Goal: Task Accomplishment & Management: Complete application form

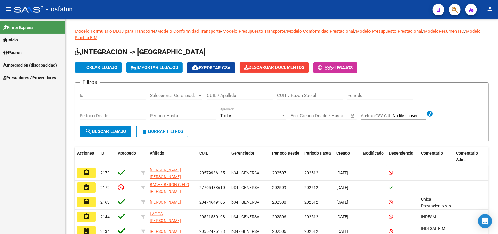
click at [17, 75] on span "Prestadores / Proveedores" at bounding box center [29, 77] width 53 height 6
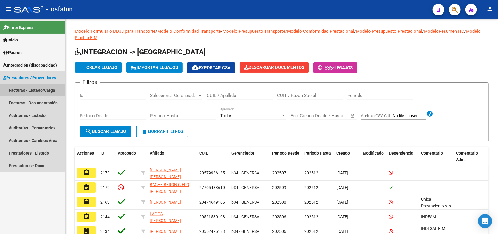
click at [25, 86] on link "Facturas - Listado/Carga" at bounding box center [32, 90] width 65 height 13
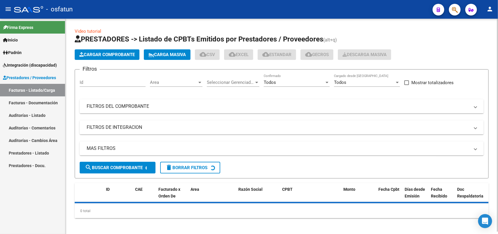
click at [117, 56] on span "Cargar Comprobante" at bounding box center [106, 54] width 55 height 5
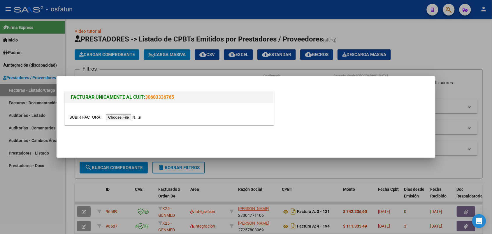
click at [124, 118] on input "file" at bounding box center [106, 117] width 74 height 6
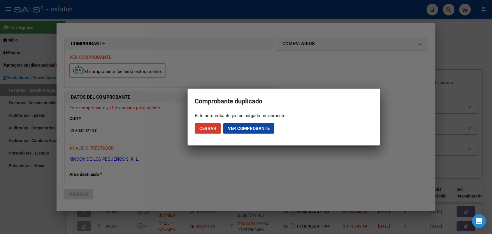
click at [212, 129] on span "Cerrar" at bounding box center [207, 128] width 17 height 5
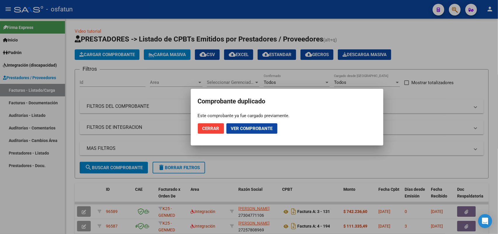
click at [40, 202] on div at bounding box center [249, 117] width 498 height 234
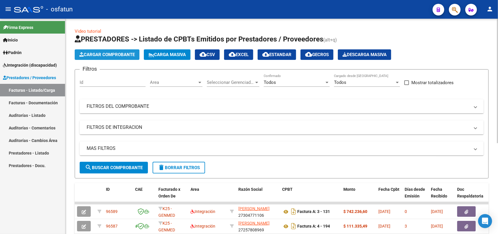
click at [126, 52] on span "Cargar Comprobante" at bounding box center [106, 54] width 55 height 5
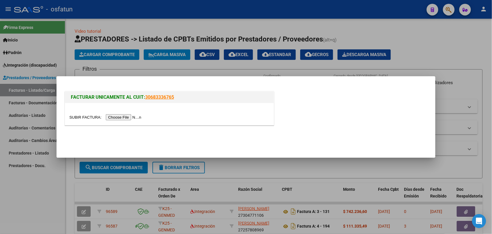
click at [124, 117] on input "file" at bounding box center [106, 117] width 74 height 6
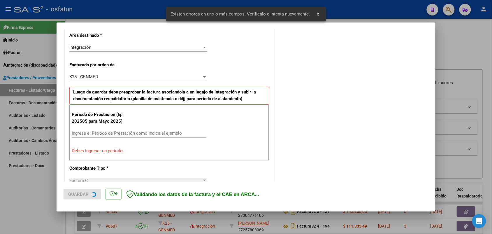
scroll to position [146, 0]
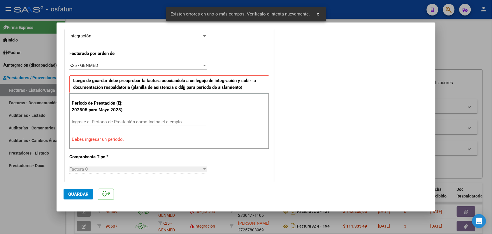
click at [122, 119] on div "Ingrese el Período de Prestación como indica el ejemplo" at bounding box center [139, 121] width 135 height 9
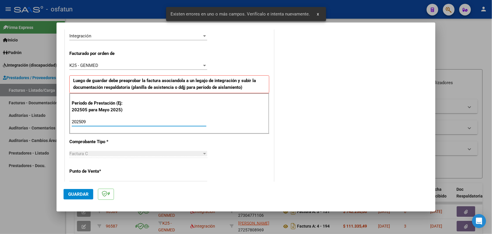
type input "202509"
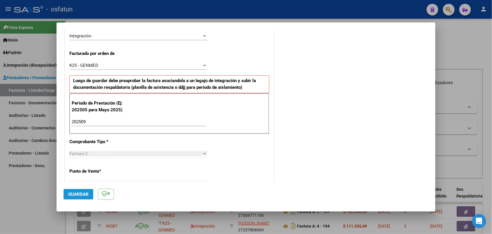
click at [82, 193] on span "Guardar" at bounding box center [78, 193] width 20 height 5
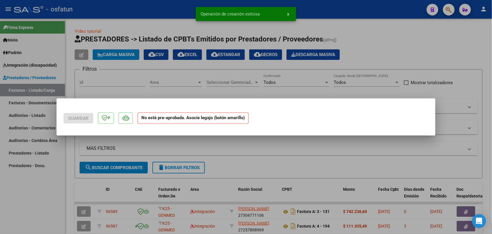
scroll to position [0, 0]
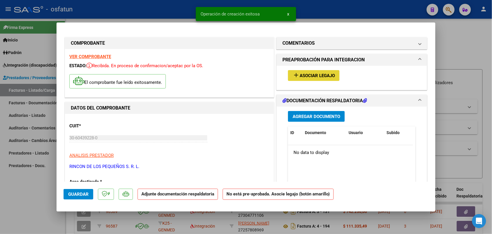
click at [314, 75] on span "Asociar Legajo" at bounding box center [317, 75] width 35 height 5
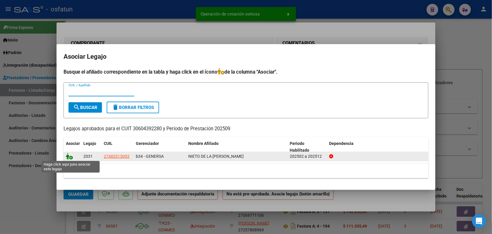
click at [69, 155] on icon at bounding box center [69, 156] width 7 height 6
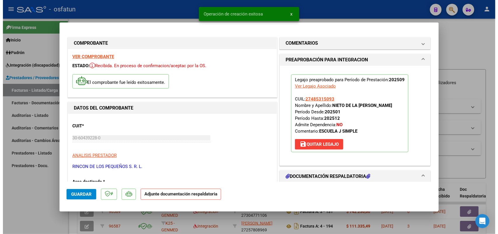
scroll to position [73, 0]
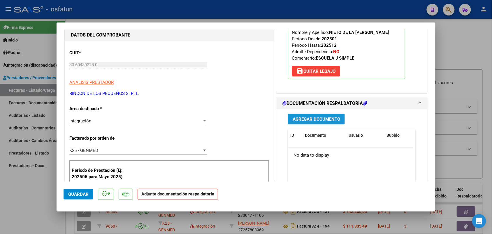
click at [310, 118] on span "Agregar Documento" at bounding box center [317, 118] width 48 height 5
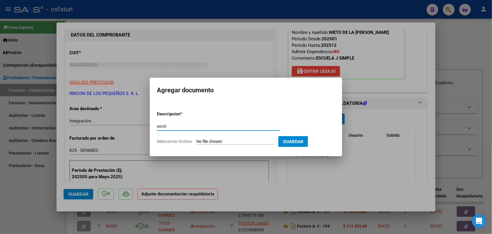
type input "asist"
drag, startPoint x: 217, startPoint y: 140, endPoint x: 214, endPoint y: 139, distance: 3.4
click at [215, 139] on input "Seleccionar Archivo" at bounding box center [235, 142] width 77 height 6
type input "C:\fakepath\ASISTENCIA SEPT.pdf"
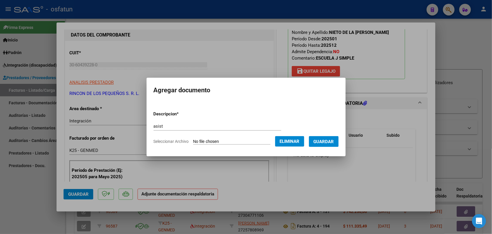
click at [334, 140] on span "Guardar" at bounding box center [324, 141] width 20 height 5
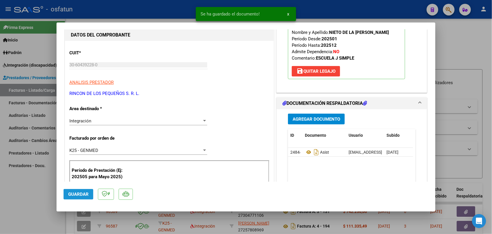
click at [77, 190] on button "Guardar" at bounding box center [79, 194] width 30 height 10
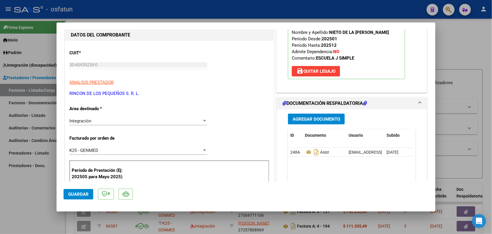
click at [78, 192] on span "Guardar" at bounding box center [78, 193] width 20 height 5
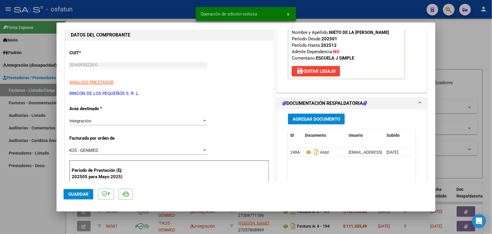
click at [20, 204] on div at bounding box center [246, 117] width 492 height 234
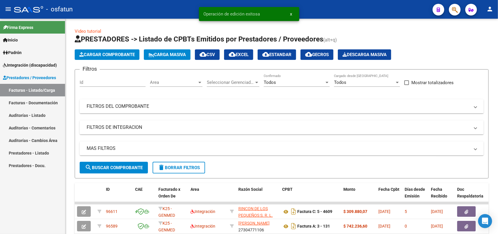
click at [15, 75] on span "Prestadores / Proveedores" at bounding box center [29, 77] width 53 height 6
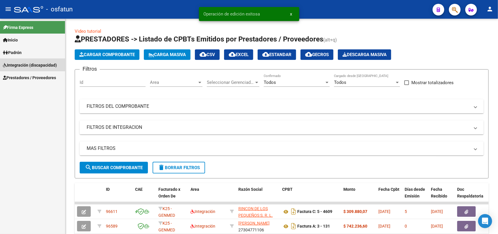
click at [27, 62] on span "Integración (discapacidad)" at bounding box center [30, 65] width 54 height 6
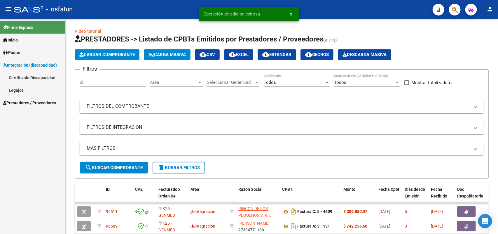
click at [17, 89] on link "Legajos" at bounding box center [32, 90] width 65 height 13
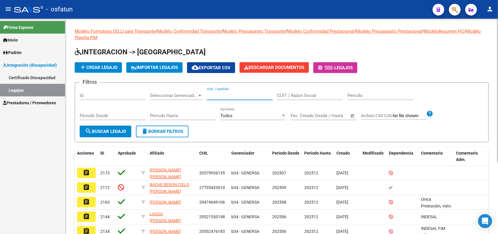
click at [214, 93] on input "CUIL / Apellido" at bounding box center [240, 95] width 66 height 5
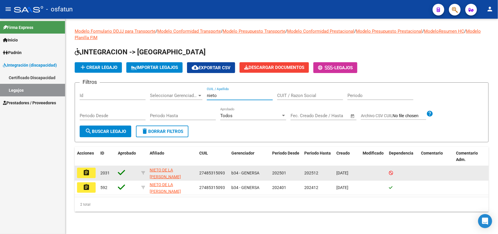
type input "nieto"
click at [88, 169] on mat-icon "assignment" at bounding box center [86, 172] width 7 height 7
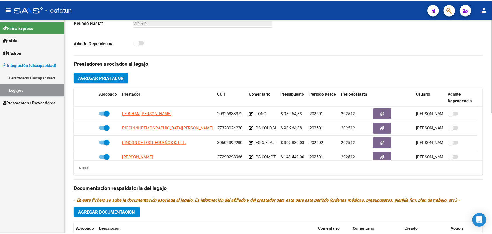
scroll to position [182, 0]
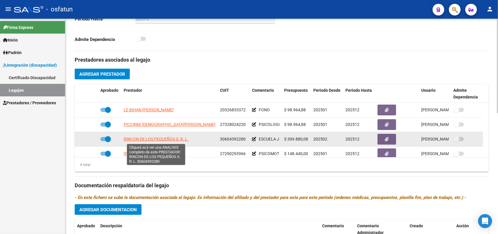
click at [155, 139] on span "RINCON DE LOS PEQUEÑOS S. R. L." at bounding box center [156, 138] width 65 height 5
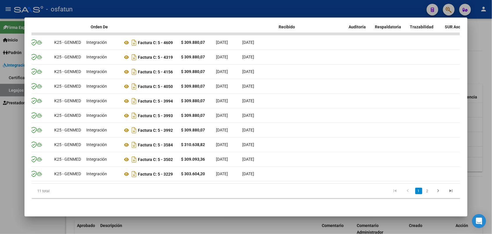
scroll to position [0, 0]
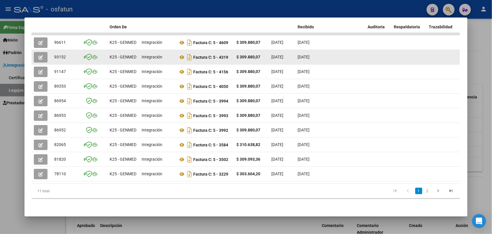
drag, startPoint x: 217, startPoint y: 51, endPoint x: 233, endPoint y: 52, distance: 16.1
click at [38, 55] on icon "button" at bounding box center [40, 57] width 4 height 4
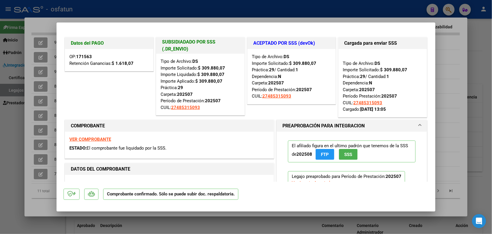
click at [483, 27] on div at bounding box center [246, 117] width 492 height 234
type input "$ 0,00"
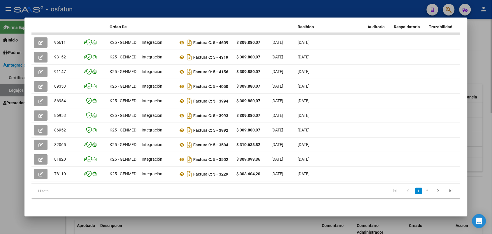
click at [484, 27] on div at bounding box center [246, 117] width 492 height 234
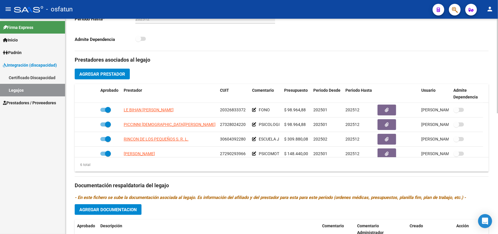
click at [23, 101] on span "Prestadores / Proveedores" at bounding box center [29, 102] width 53 height 6
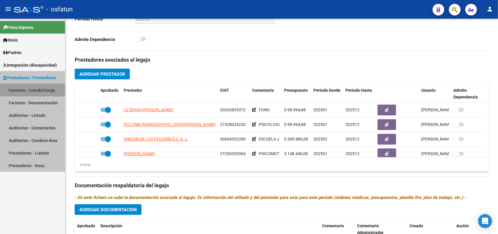
drag, startPoint x: 40, startPoint y: 85, endPoint x: 67, endPoint y: 79, distance: 27.8
click at [40, 86] on link "Facturas - Listado/Carga" at bounding box center [32, 90] width 65 height 13
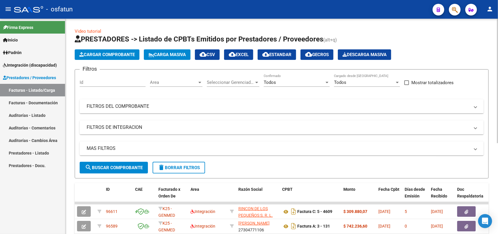
click at [104, 50] on button "Cargar Comprobante" at bounding box center [107, 54] width 65 height 10
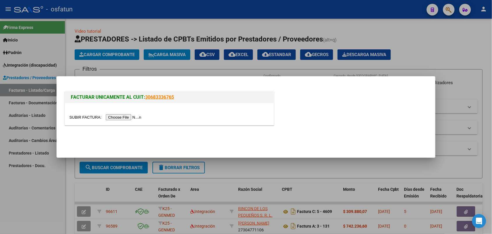
click at [115, 117] on input "file" at bounding box center [106, 117] width 74 height 6
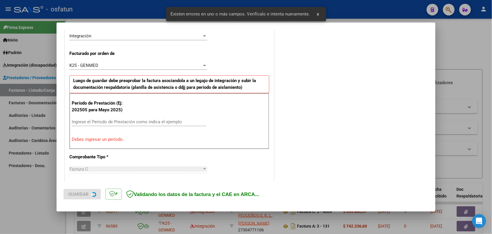
scroll to position [157, 0]
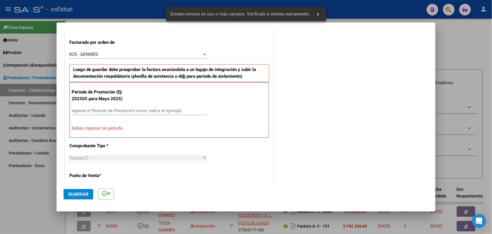
click at [157, 107] on div "Ingrese el Período de Prestación como indica el ejemplo" at bounding box center [139, 110] width 135 height 9
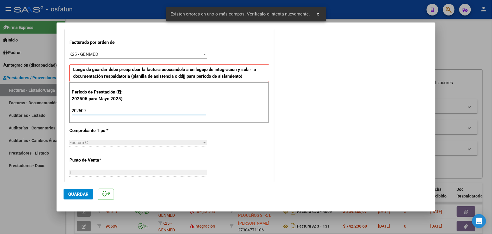
type input "202509"
drag, startPoint x: 83, startPoint y: 189, endPoint x: 139, endPoint y: 158, distance: 63.1
click at [83, 189] on button "Guardar" at bounding box center [79, 194] width 30 height 10
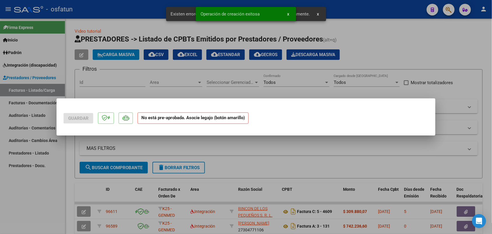
scroll to position [0, 0]
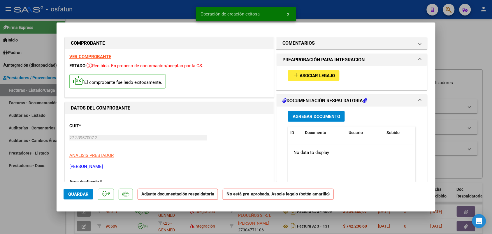
click at [317, 73] on span "Asociar Legajo" at bounding box center [317, 75] width 35 height 5
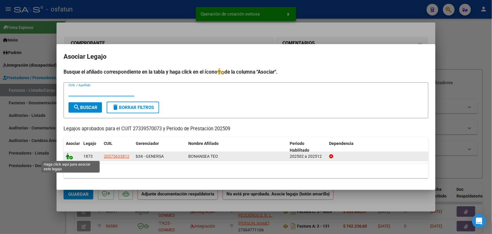
click at [66, 154] on icon at bounding box center [69, 156] width 7 height 6
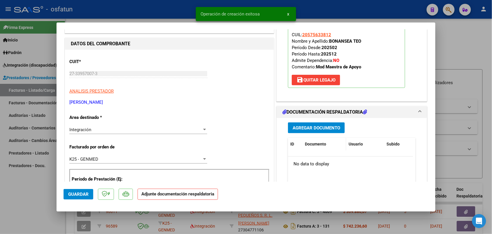
scroll to position [73, 0]
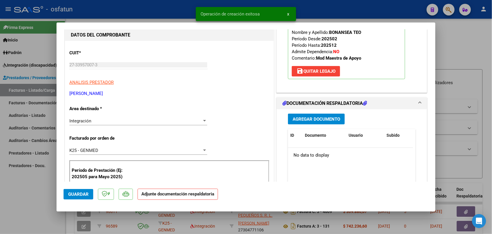
click at [308, 119] on span "Agregar Documento" at bounding box center [317, 118] width 48 height 5
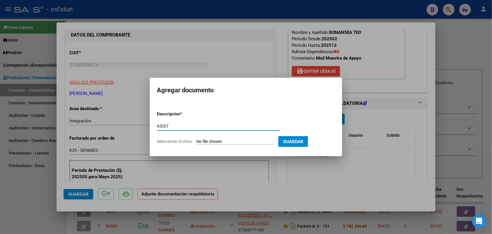
type input "ASIST"
click at [218, 139] on input "Seleccionar Archivo" at bounding box center [235, 142] width 77 height 6
type input "C:\fakepath\ASIS MAESTRA.pdf"
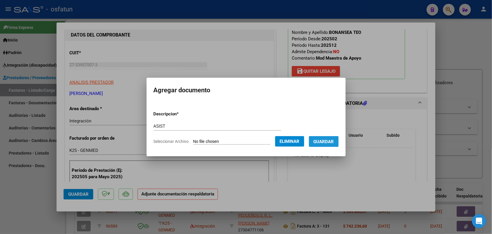
click at [337, 137] on button "Guardar" at bounding box center [324, 141] width 30 height 11
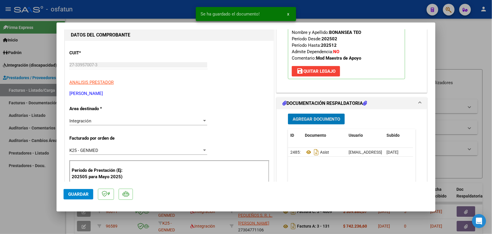
click at [83, 192] on span "Guardar" at bounding box center [78, 193] width 20 height 5
drag, startPoint x: 17, startPoint y: 202, endPoint x: 114, endPoint y: 152, distance: 109.3
click at [18, 201] on div at bounding box center [246, 117] width 492 height 234
type input "$ 0,00"
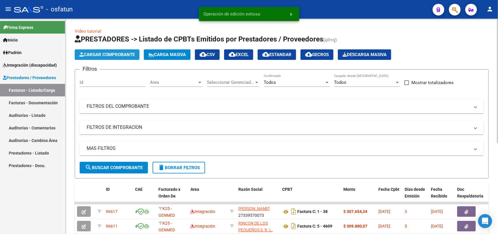
click at [111, 54] on span "Cargar Comprobante" at bounding box center [106, 54] width 55 height 5
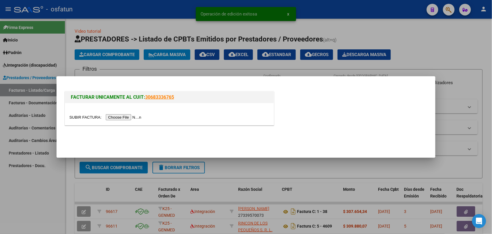
click at [118, 116] on input "file" at bounding box center [106, 117] width 74 height 6
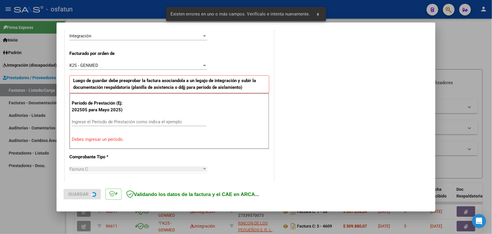
scroll to position [157, 0]
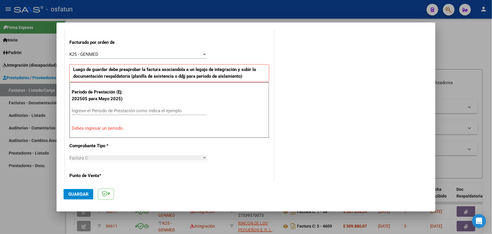
click at [134, 111] on input "Ingrese el Período de Prestación como indica el ejemplo" at bounding box center [139, 110] width 135 height 5
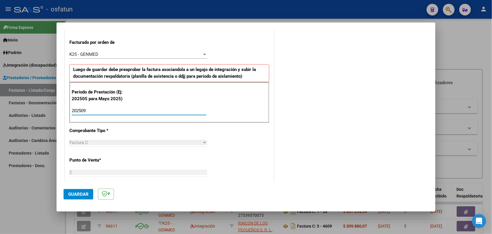
type input "202509"
click at [77, 191] on span "Guardar" at bounding box center [78, 193] width 20 height 5
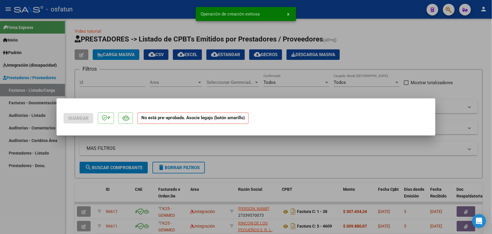
scroll to position [0, 0]
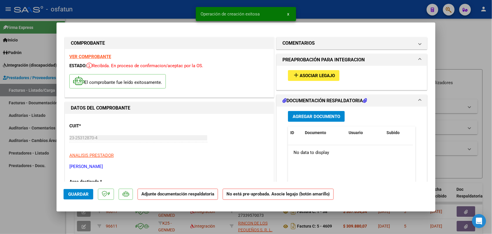
click at [321, 69] on div "add Asociar Legajo" at bounding box center [352, 76] width 136 height 20
click at [319, 73] on span "Asociar Legajo" at bounding box center [317, 75] width 35 height 5
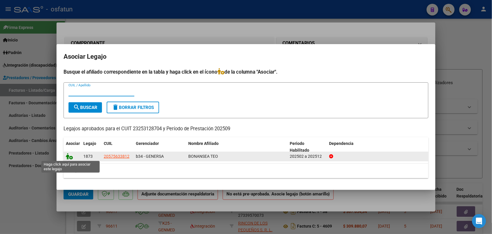
click at [70, 155] on icon at bounding box center [69, 156] width 7 height 6
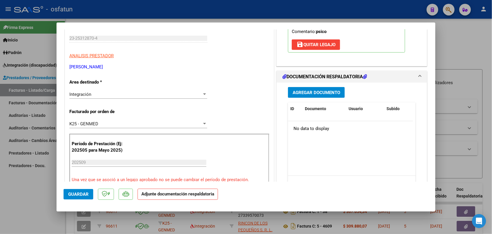
scroll to position [109, 0]
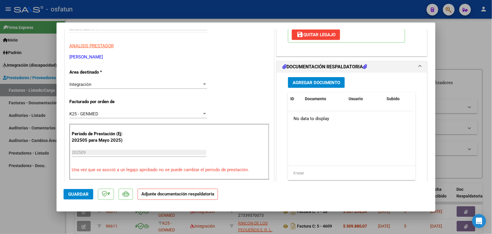
click at [313, 80] on span "Agregar Documento" at bounding box center [317, 82] width 48 height 5
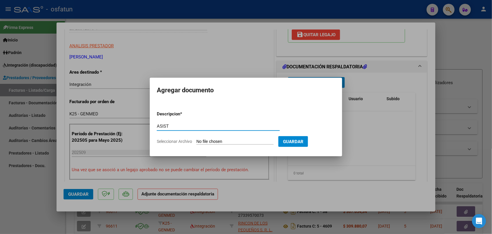
type input "ASIST"
click at [213, 140] on input "Seleccionar Archivo" at bounding box center [235, 142] width 77 height 6
type input "C:\fakepath\ASIST PSICO.pdf"
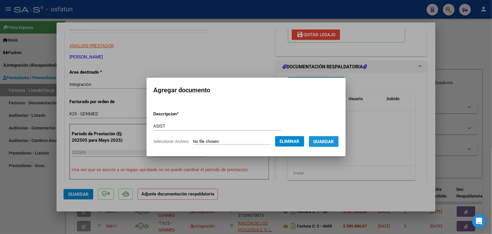
click at [333, 140] on span "Guardar" at bounding box center [324, 141] width 20 height 5
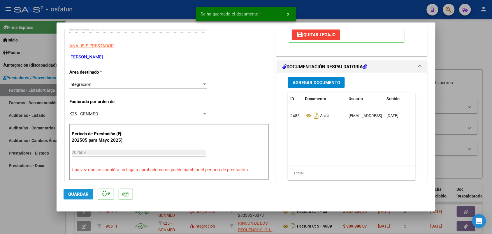
click at [81, 195] on span "Guardar" at bounding box center [78, 193] width 20 height 5
click at [28, 208] on div at bounding box center [246, 117] width 492 height 234
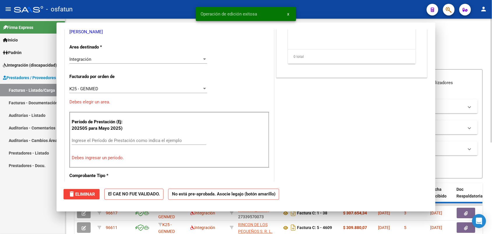
scroll to position [0, 0]
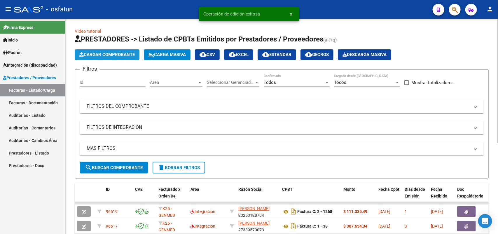
click at [110, 55] on span "Cargar Comprobante" at bounding box center [106, 54] width 55 height 5
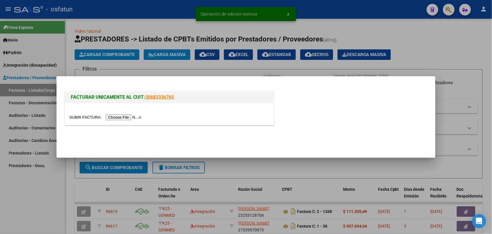
click at [118, 115] on input "file" at bounding box center [106, 117] width 74 height 6
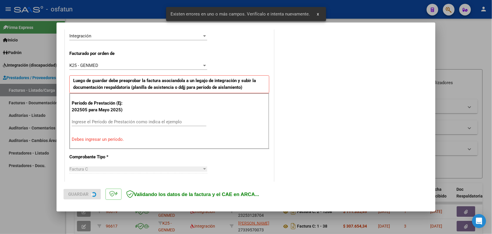
scroll to position [157, 0]
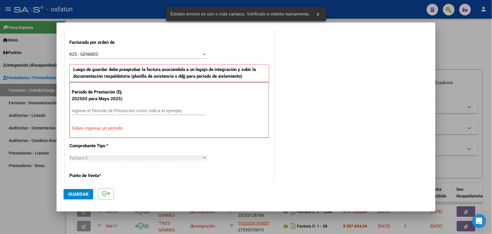
click at [136, 108] on div "Ingrese el Período de Prestación como indica el ejemplo" at bounding box center [139, 110] width 135 height 9
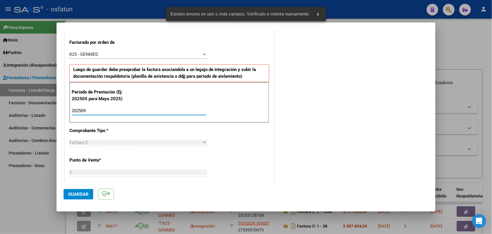
type input "202509"
click at [76, 194] on span "Guardar" at bounding box center [78, 193] width 20 height 5
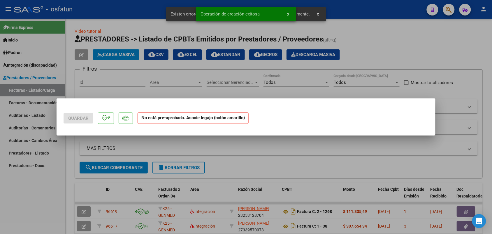
scroll to position [0, 0]
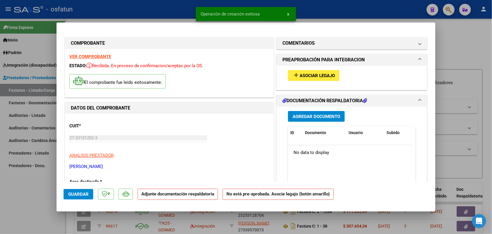
click at [320, 73] on span "Asociar Legajo" at bounding box center [317, 75] width 35 height 5
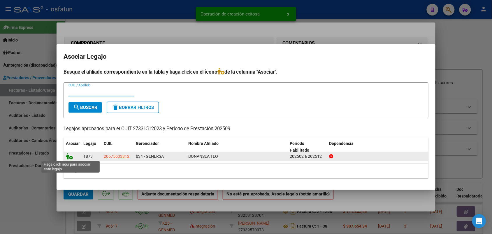
click at [72, 154] on span at bounding box center [70, 156] width 9 height 5
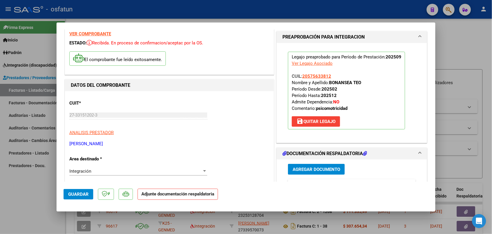
scroll to position [36, 0]
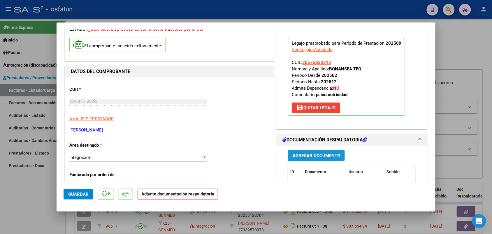
click at [308, 154] on span "Agregar Documento" at bounding box center [317, 155] width 48 height 5
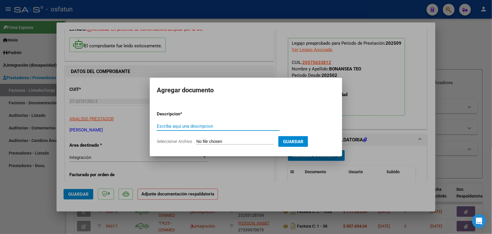
click at [180, 124] on input "Escriba aquí una descripcion" at bounding box center [218, 125] width 123 height 5
type input "ASIST"
click at [207, 139] on input "Seleccionar Archivo" at bounding box center [235, 142] width 77 height 6
type input "C:\fakepath\ASIST PSM.pdf"
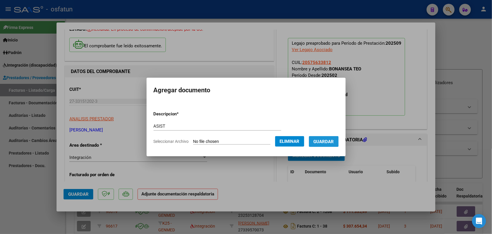
drag, startPoint x: 331, startPoint y: 140, endPoint x: 319, endPoint y: 145, distance: 13.1
click at [331, 140] on span "Guardar" at bounding box center [324, 141] width 20 height 5
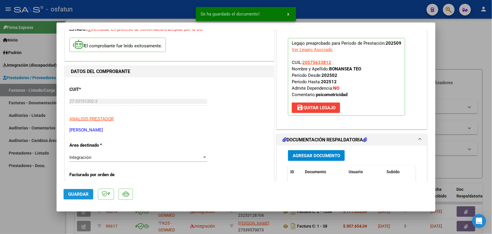
click at [85, 189] on button "Guardar" at bounding box center [79, 194] width 30 height 10
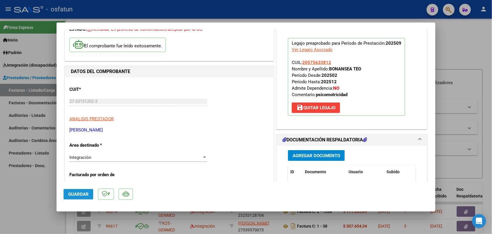
click at [80, 194] on span "Guardar" at bounding box center [78, 193] width 20 height 5
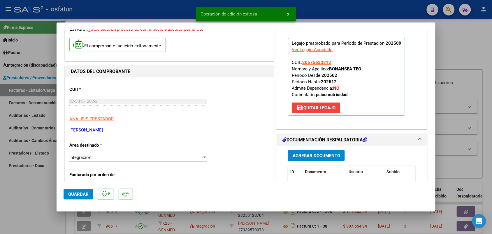
click at [15, 209] on div at bounding box center [246, 117] width 492 height 234
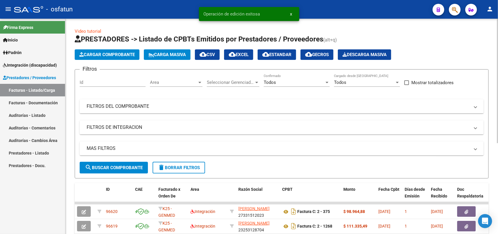
click at [110, 55] on span "Cargar Comprobante" at bounding box center [106, 54] width 55 height 5
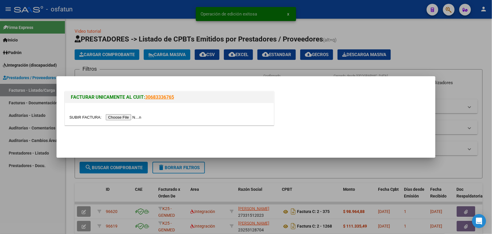
click at [127, 116] on input "file" at bounding box center [106, 117] width 74 height 6
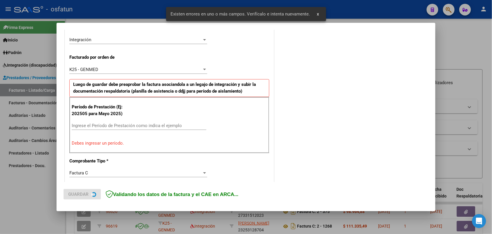
scroll to position [146, 0]
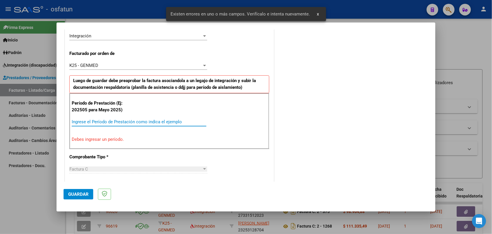
click at [111, 121] on input "Ingrese el Período de Prestación como indica el ejemplo" at bounding box center [139, 121] width 135 height 5
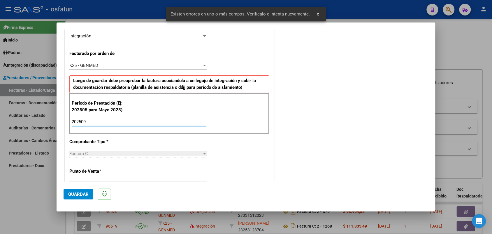
type input "202509"
drag, startPoint x: 74, startPoint y: 194, endPoint x: 71, endPoint y: 195, distance: 3.6
click at [72, 194] on span "Guardar" at bounding box center [78, 193] width 20 height 5
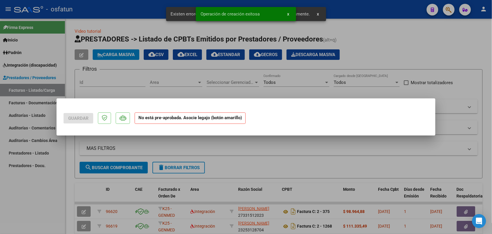
scroll to position [0, 0]
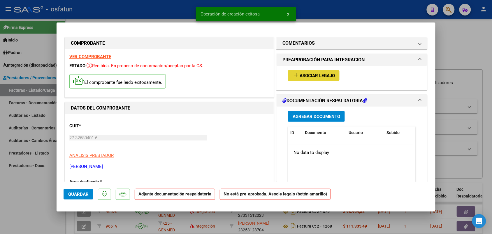
click at [314, 72] on button "add Asociar Legajo" at bounding box center [314, 75] width 52 height 11
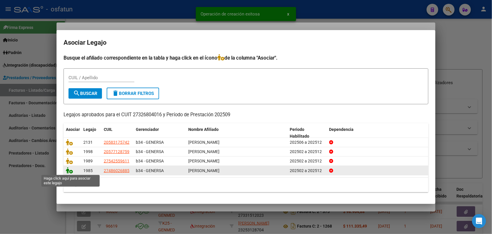
click at [69, 168] on icon at bounding box center [69, 170] width 7 height 6
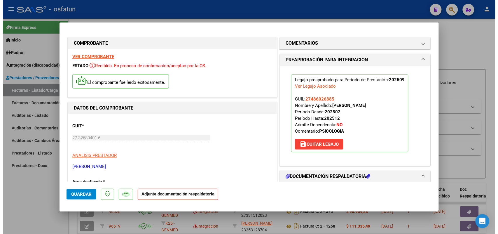
scroll to position [36, 0]
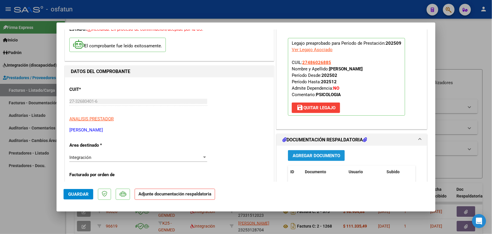
click at [298, 151] on button "Agregar Documento" at bounding box center [316, 155] width 57 height 11
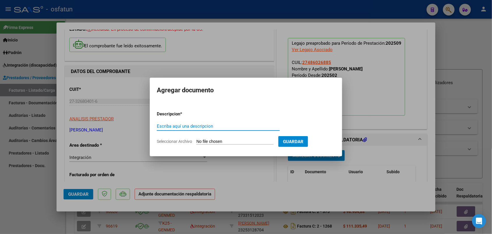
click at [199, 126] on input "Escriba aquí una descripcion" at bounding box center [218, 125] width 123 height 5
type input "[PERSON_NAME]"
click at [228, 140] on input "Seleccionar Archivo" at bounding box center [235, 142] width 77 height 6
type input "C:\fakepath\asi aut psicologia [PERSON_NAME].pdf"
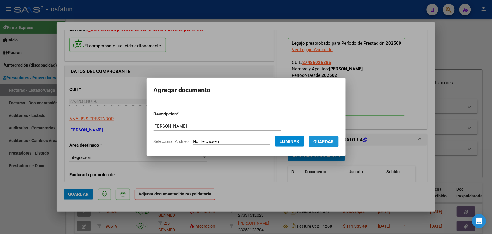
click at [325, 138] on button "Guardar" at bounding box center [324, 141] width 30 height 11
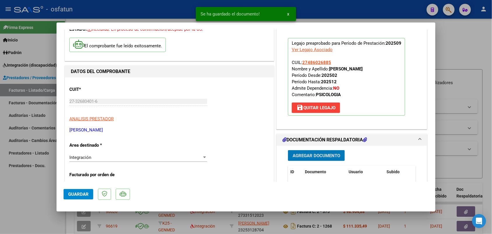
click at [78, 191] on span "Guardar" at bounding box center [78, 193] width 20 height 5
click at [34, 210] on div at bounding box center [246, 117] width 492 height 234
type input "$ 0,00"
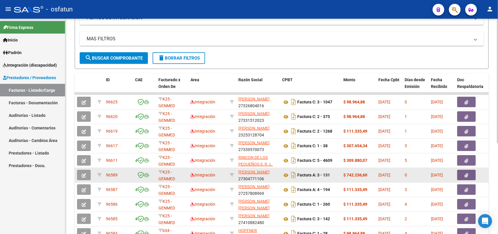
scroll to position [146, 0]
